Goal: Task Accomplishment & Management: Use online tool/utility

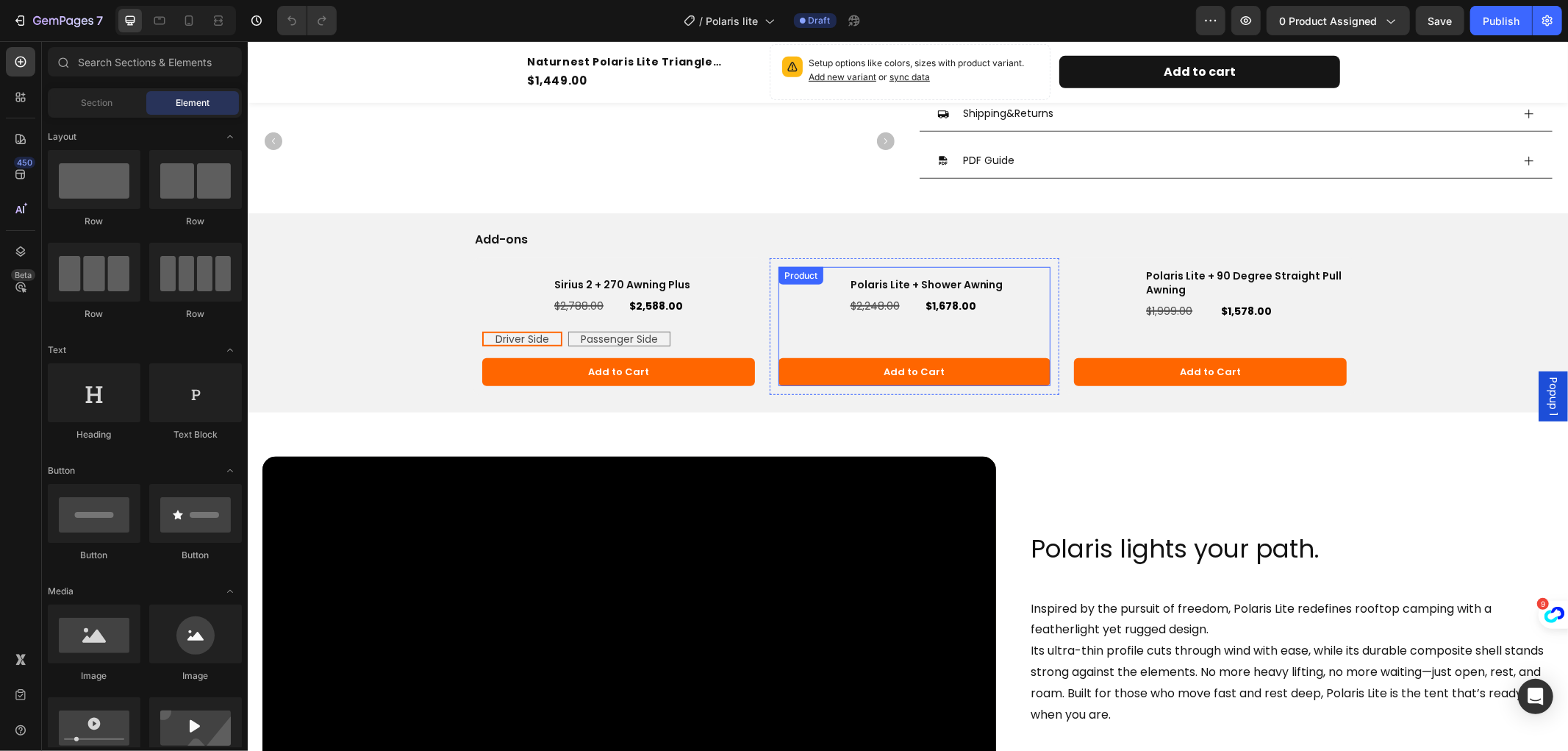
scroll to position [797, 0]
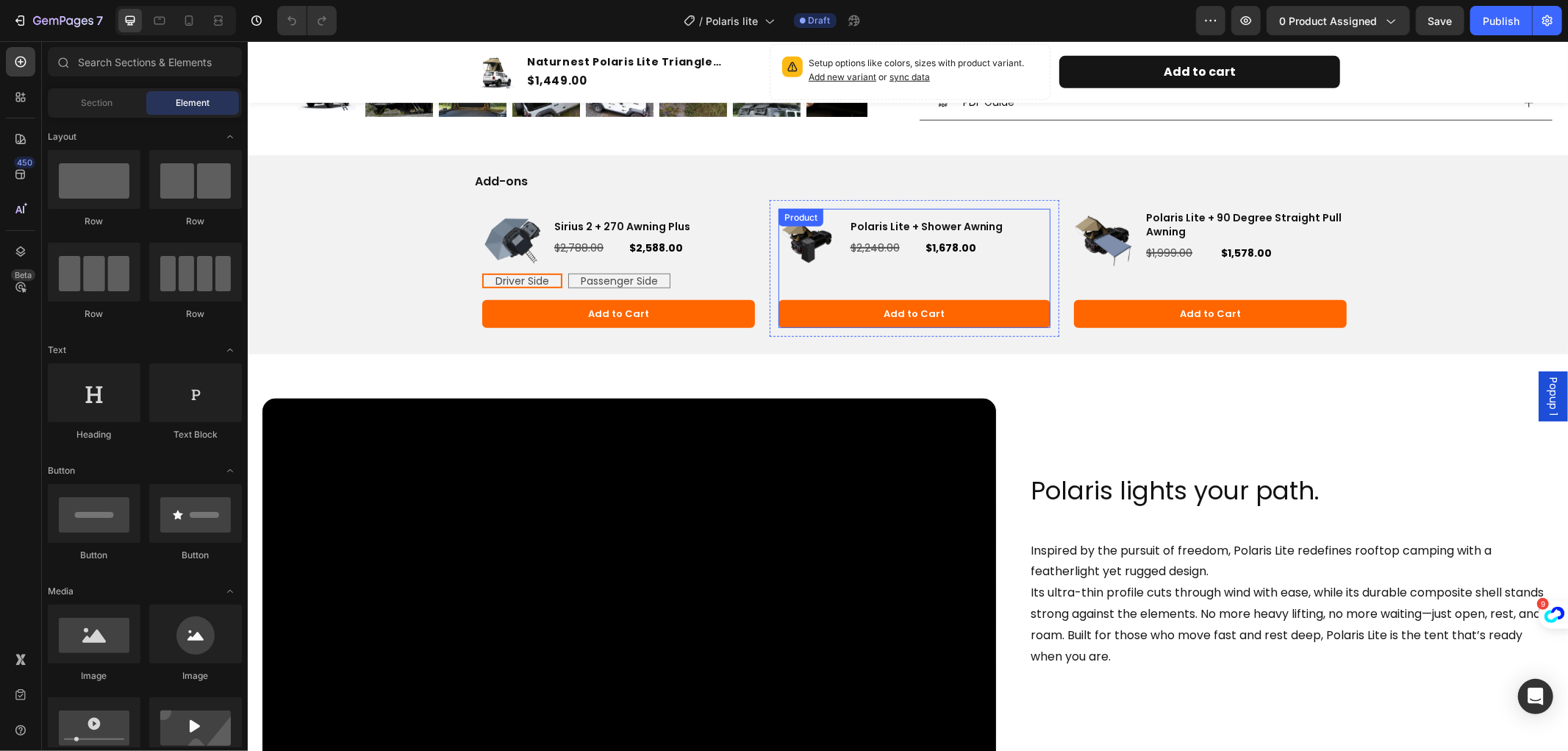
click at [641, 231] on h3 "Sirius 2 + 270 Awning Plus" at bounding box center [653, 226] width 202 height 16
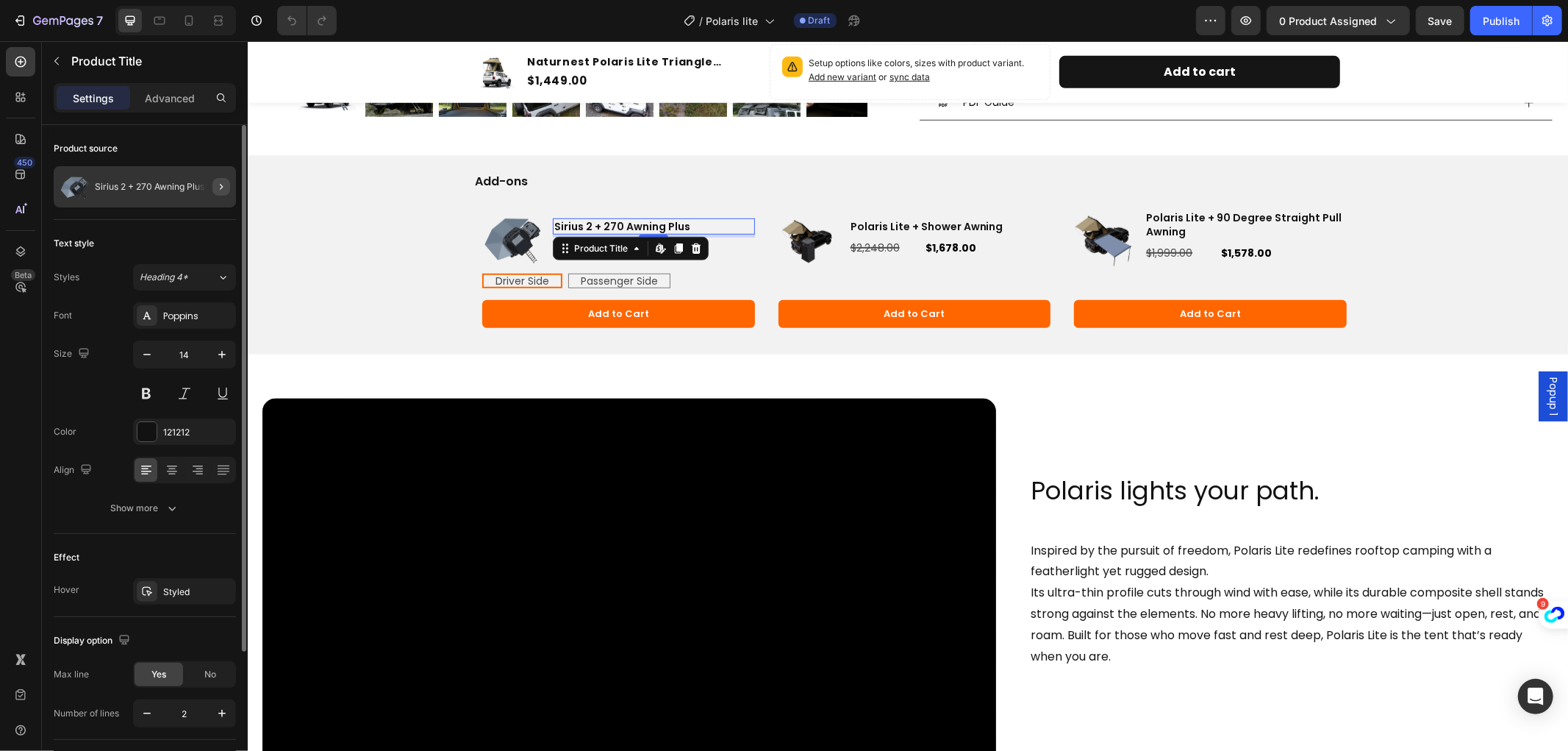
click at [214, 188] on button "button" at bounding box center [221, 187] width 18 height 18
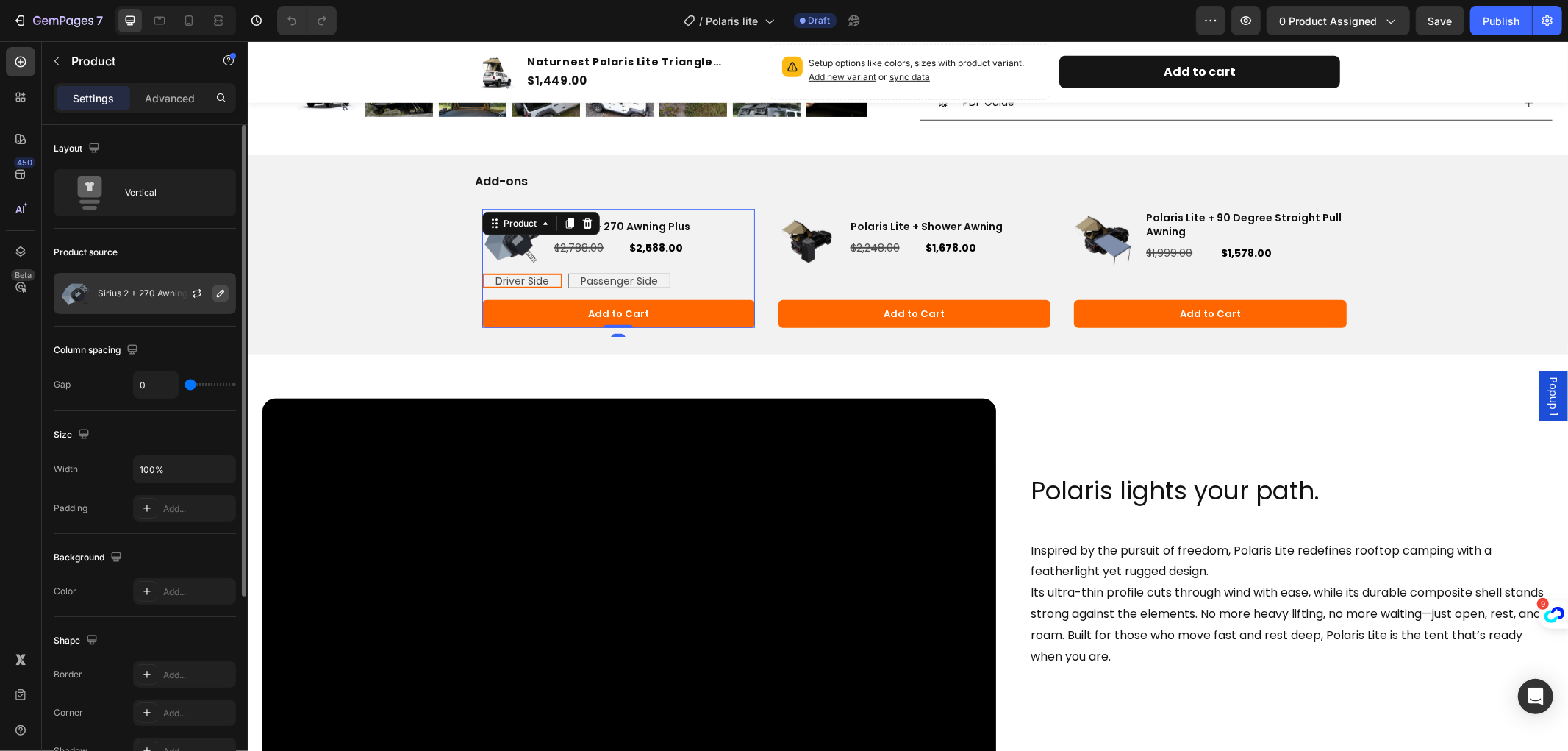
click at [228, 291] on button "button" at bounding box center [220, 293] width 18 height 18
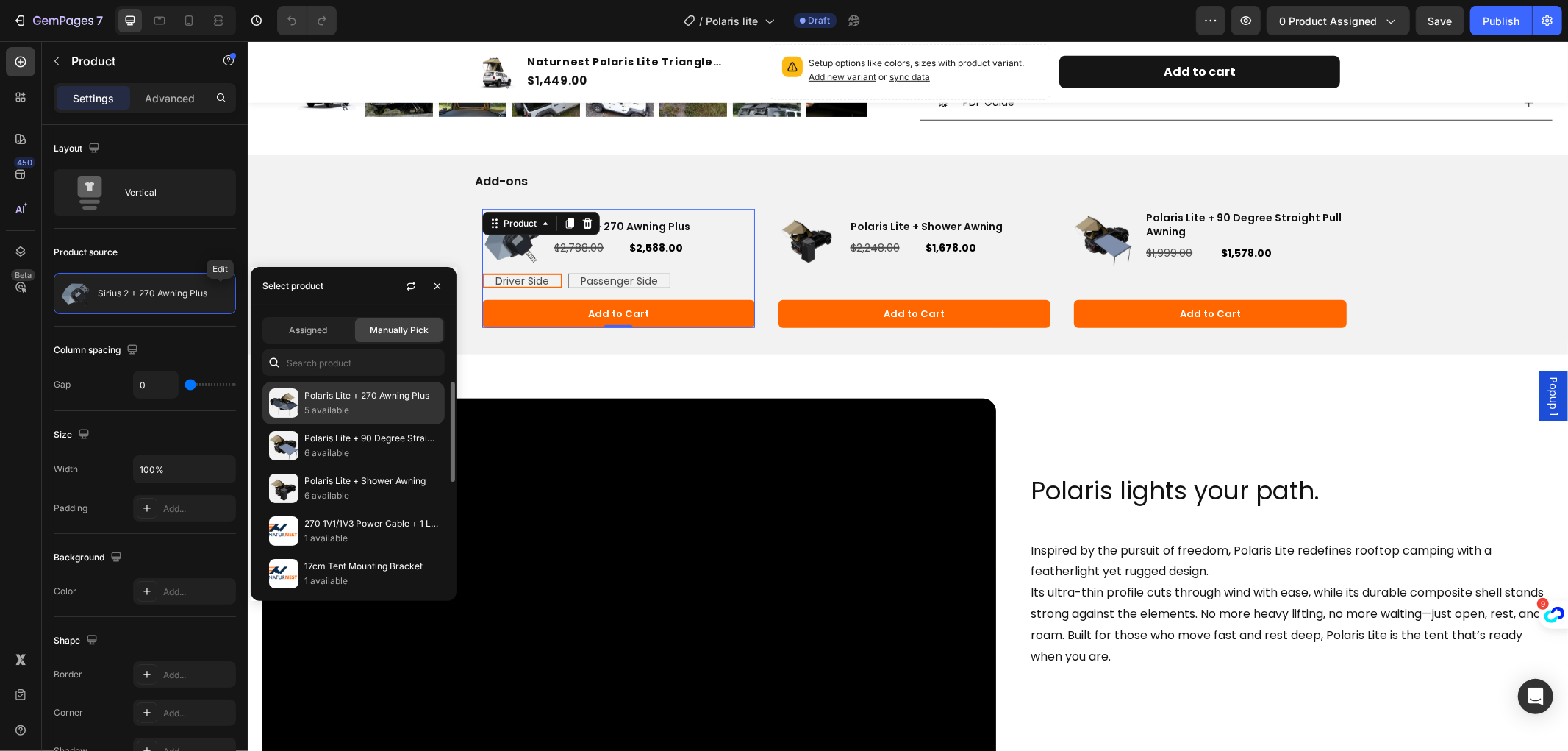
click at [398, 402] on p "Polaris Lite + 270 Awning Plus" at bounding box center [371, 395] width 134 height 15
radio input "true"
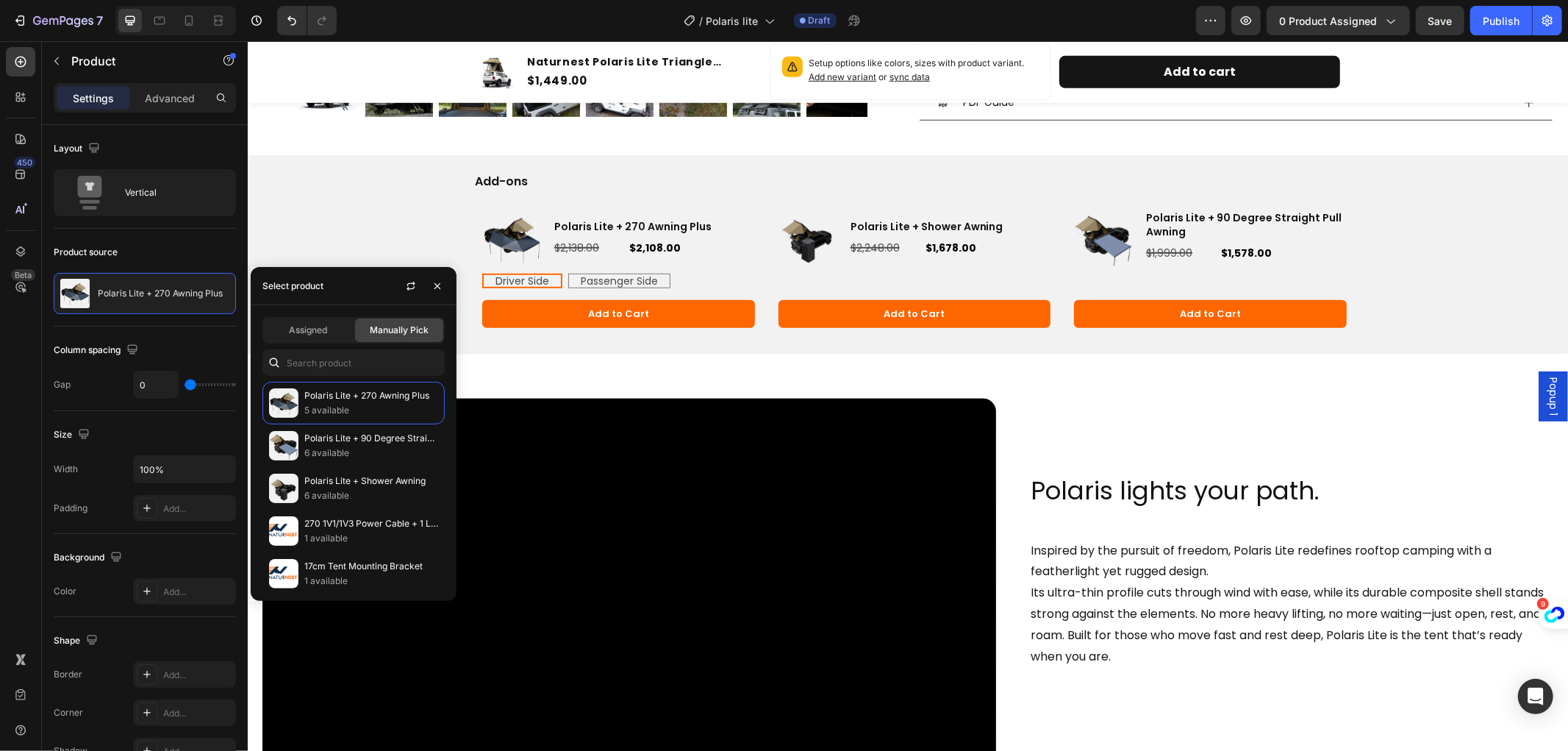
click at [1190, 393] on div "Video Row Polaris lights your path. Heading Inspired by the pursuit of freedom,…" at bounding box center [907, 589] width 1320 height 471
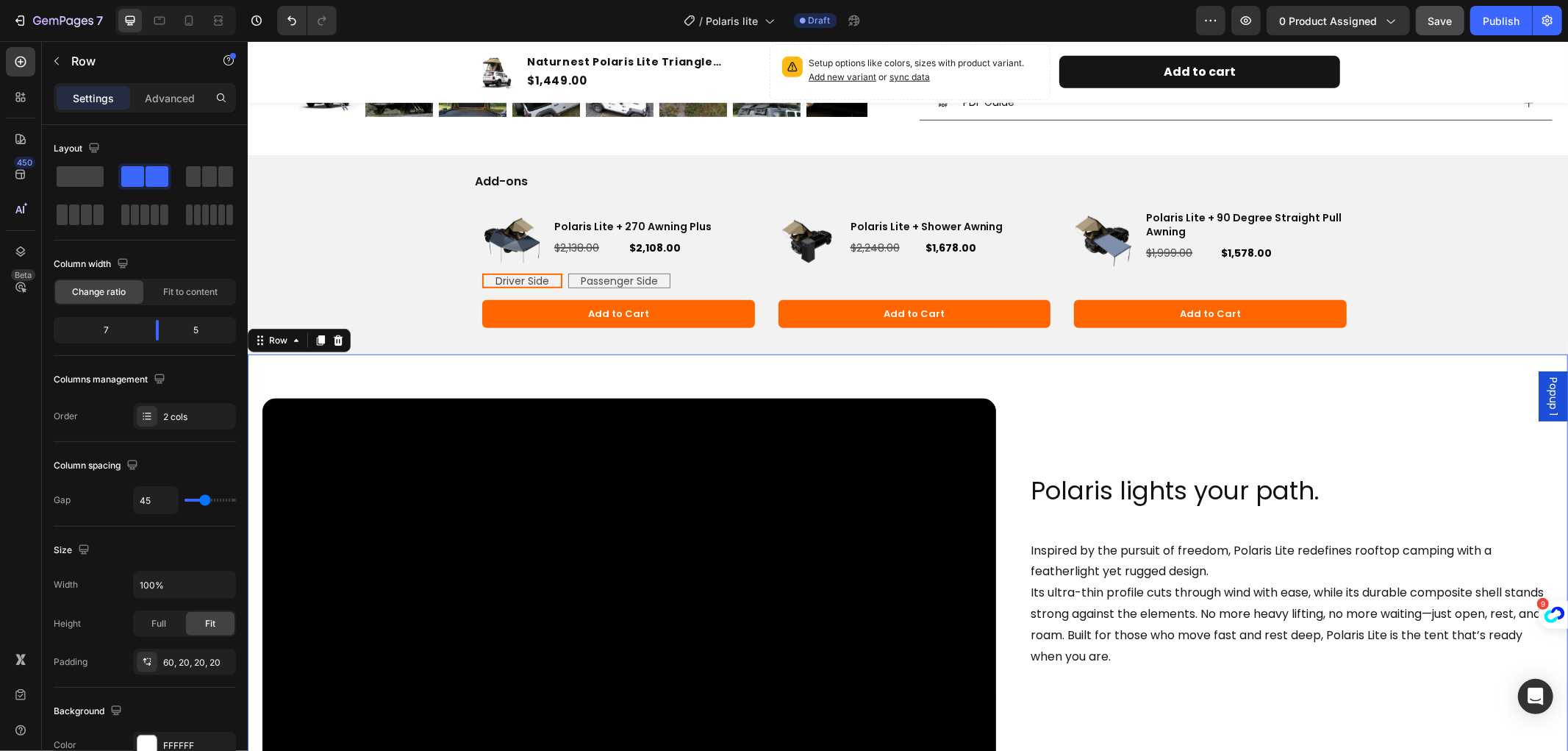
click at [1441, 19] on span "Save" at bounding box center [1440, 21] width 24 height 12
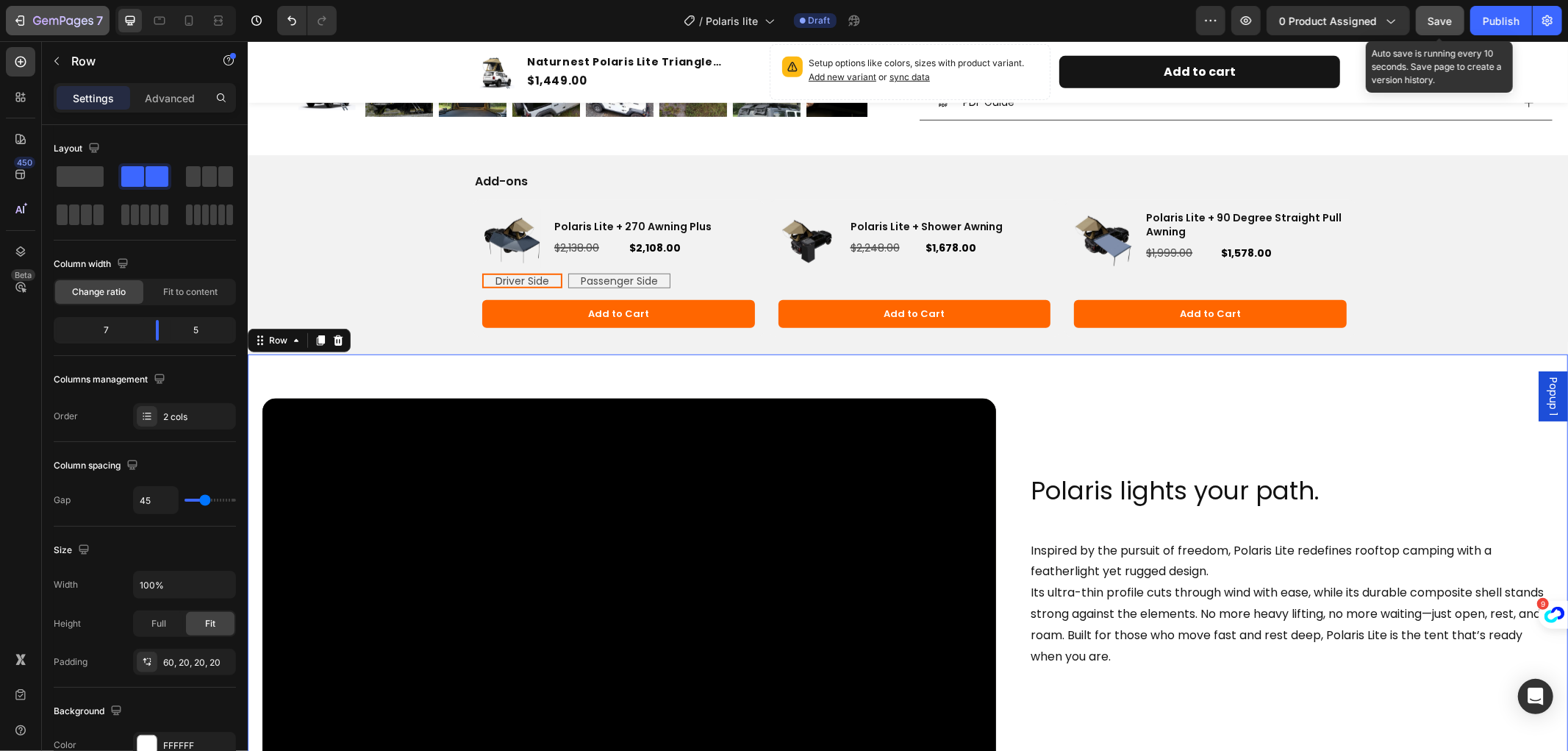
click at [41, 17] on icon "button" at bounding box center [64, 22] width 60 height 12
